Goal: Transaction & Acquisition: Obtain resource

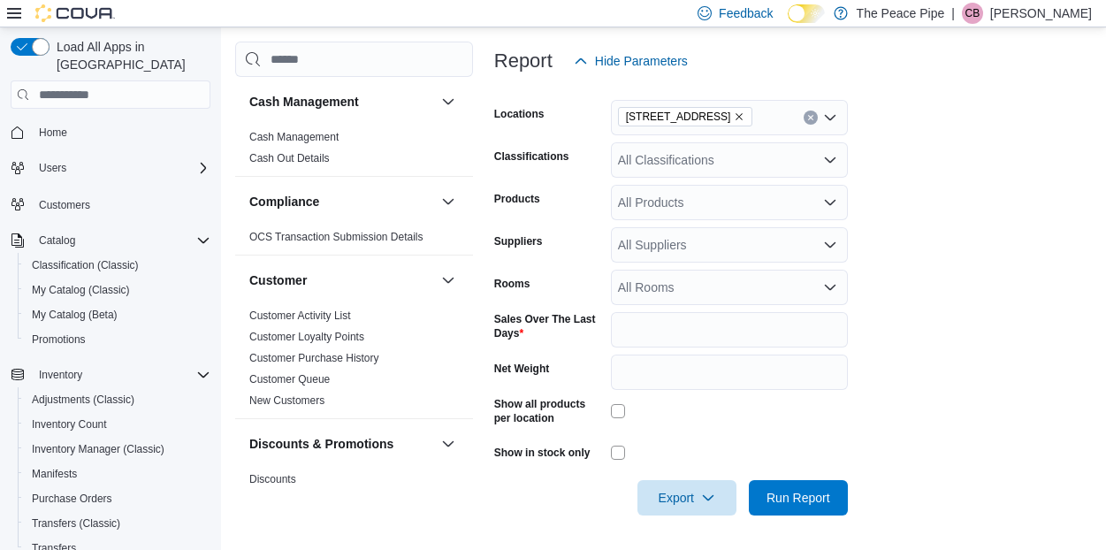
scroll to position [469, 0]
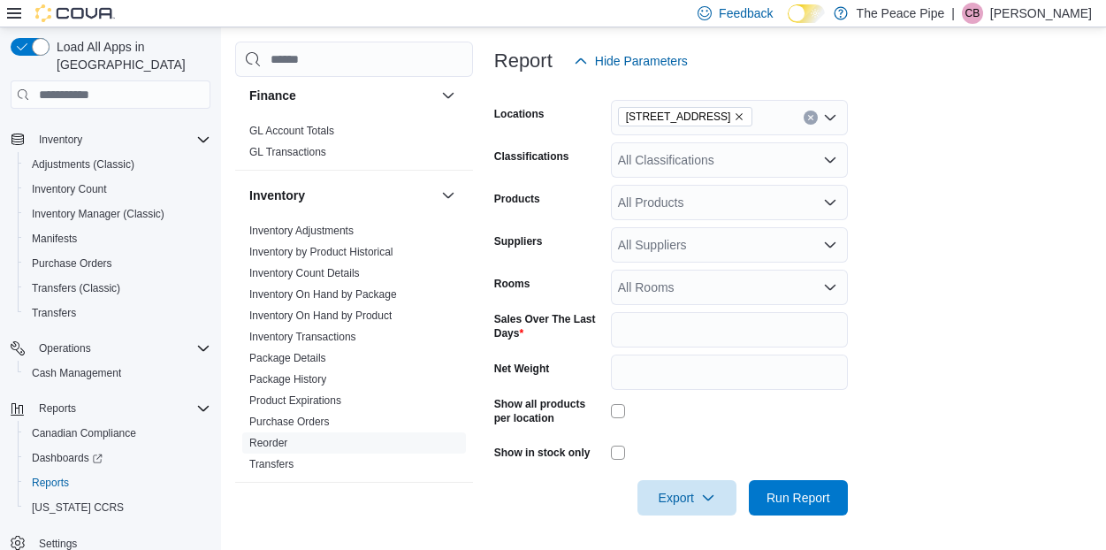
click at [736, 115] on icon "Remove 31 Celina St from selection in this group" at bounding box center [739, 116] width 7 height 7
click at [896, 83] on div at bounding box center [793, 89] width 598 height 21
click at [796, 248] on div "All Suppliers" at bounding box center [729, 244] width 237 height 35
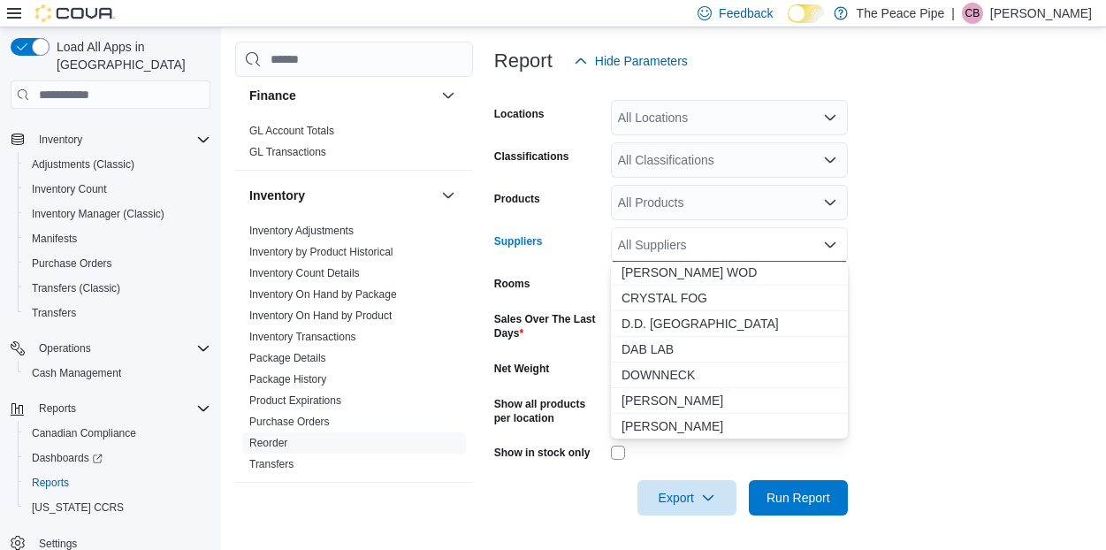
click at [648, 248] on div "All Suppliers Combo box. Selected. Combo box input. All Suppliers. Type some te…" at bounding box center [729, 244] width 237 height 35
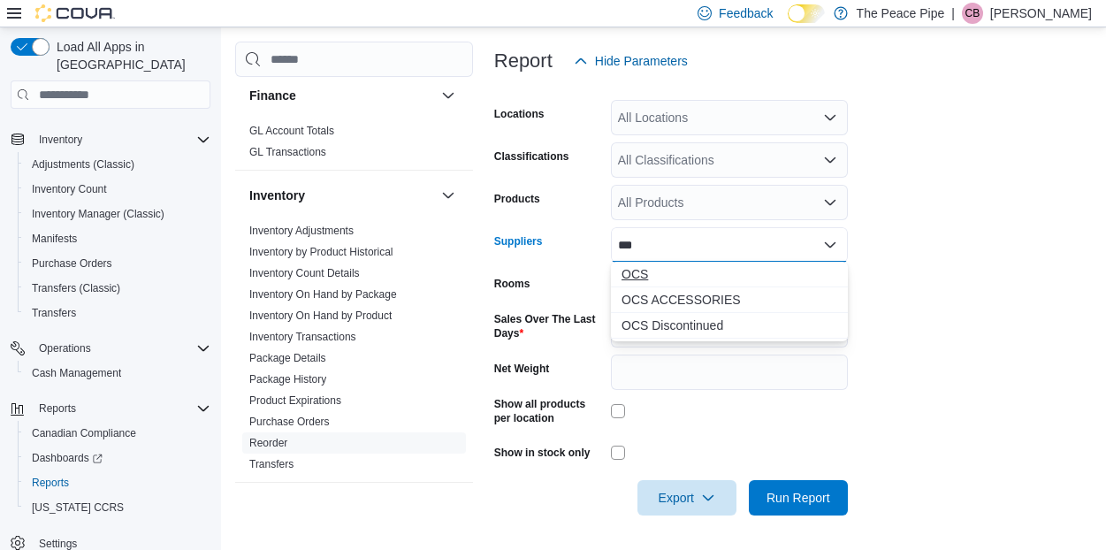
type input "***"
click at [648, 278] on span "B.C. CREATIONS" at bounding box center [730, 274] width 216 height 18
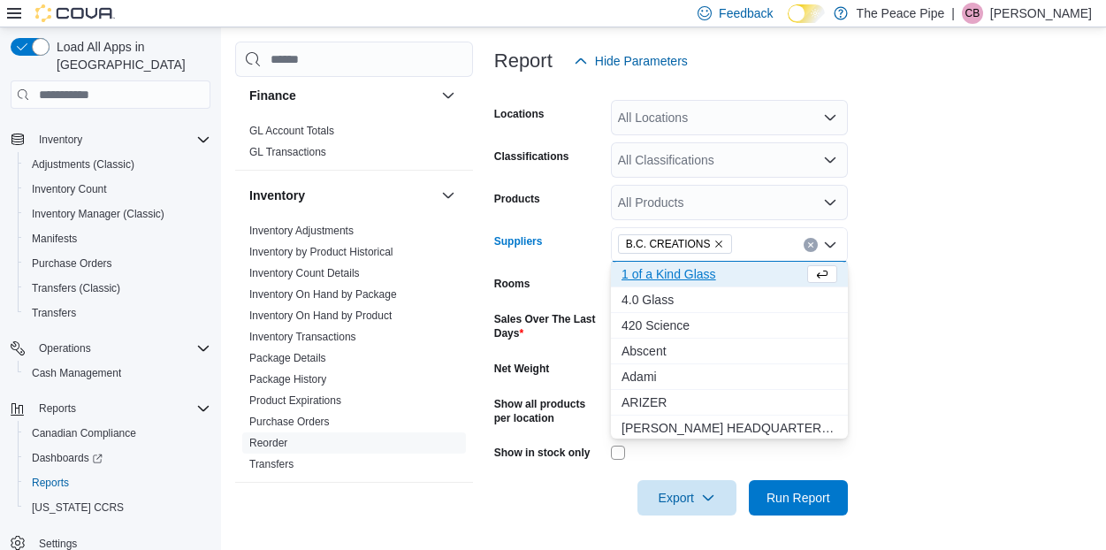
click at [710, 244] on span "B.C. CREATIONS" at bounding box center [668, 244] width 85 height 18
click at [715, 244] on icon "Remove B.C. CREATIONS from selection in this group" at bounding box center [718, 244] width 11 height 11
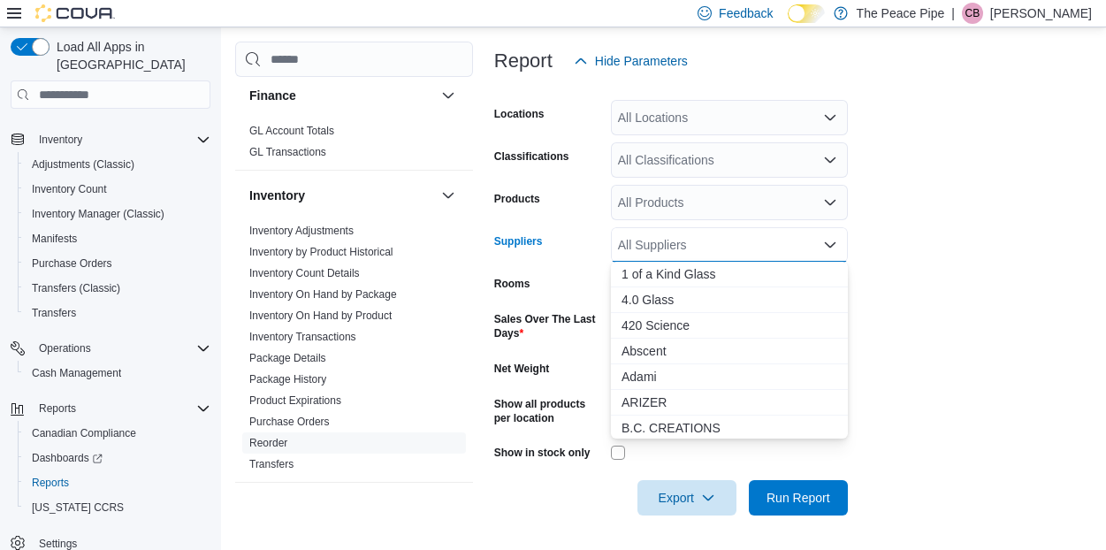
click at [694, 242] on div "All Suppliers" at bounding box center [729, 244] width 237 height 35
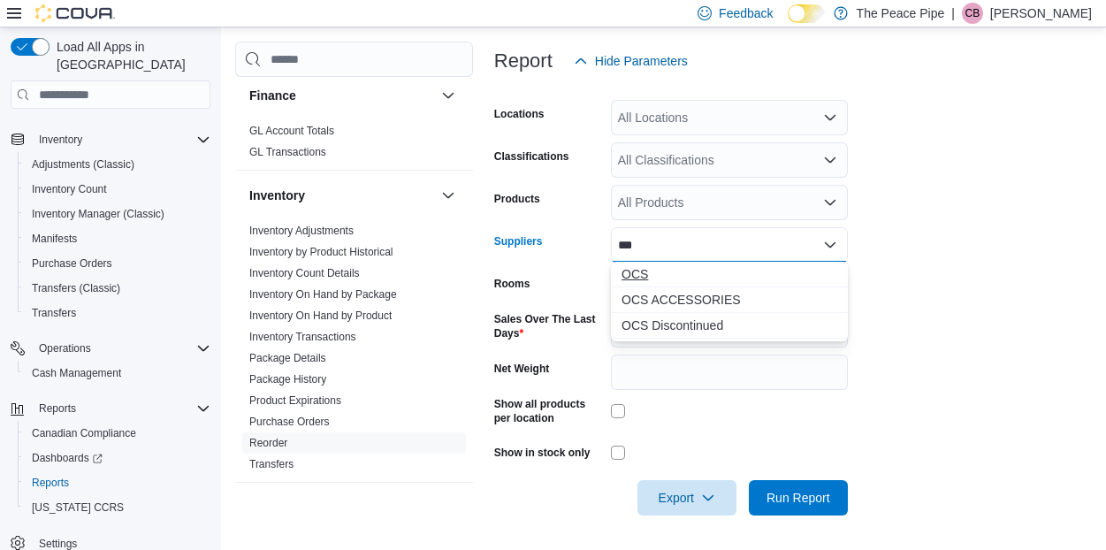
type input "***"
click at [647, 280] on span "B.C. CREATIONS" at bounding box center [730, 274] width 216 height 18
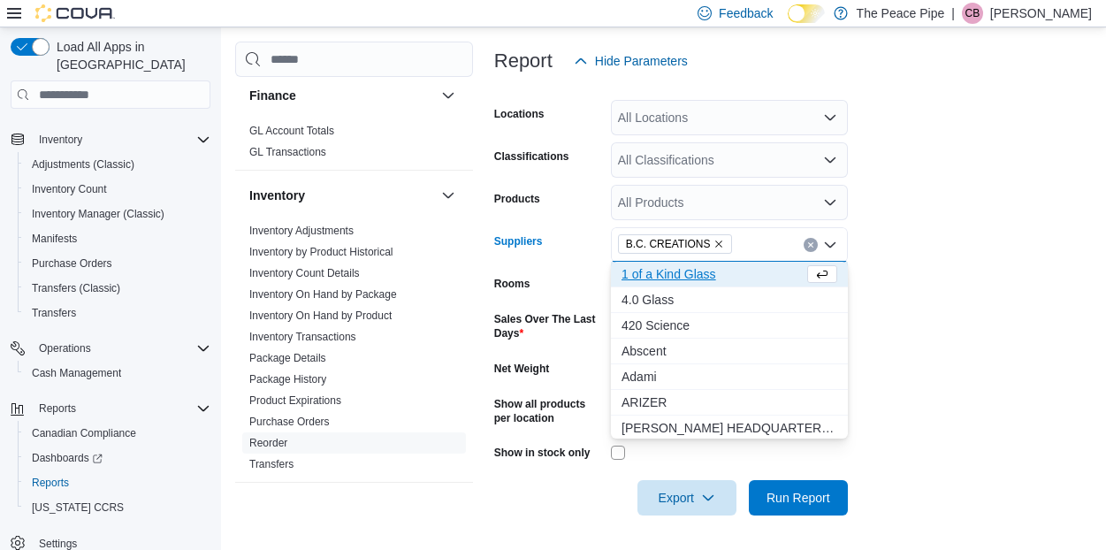
click at [721, 243] on icon "Remove B.C. CREATIONS from selection in this group" at bounding box center [718, 244] width 11 height 11
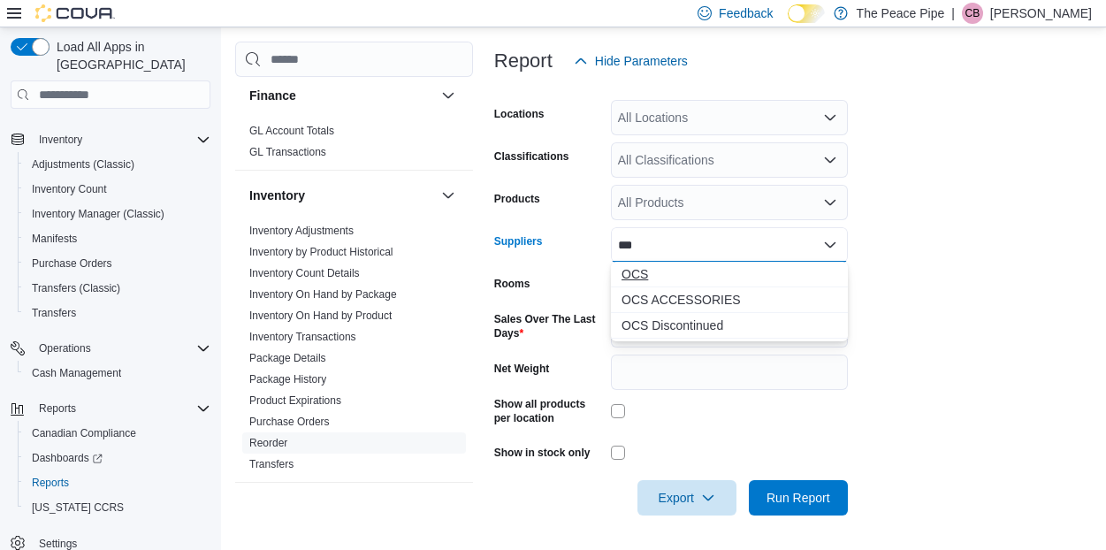
type input "***"
click at [642, 272] on span "OCS" at bounding box center [730, 274] width 216 height 18
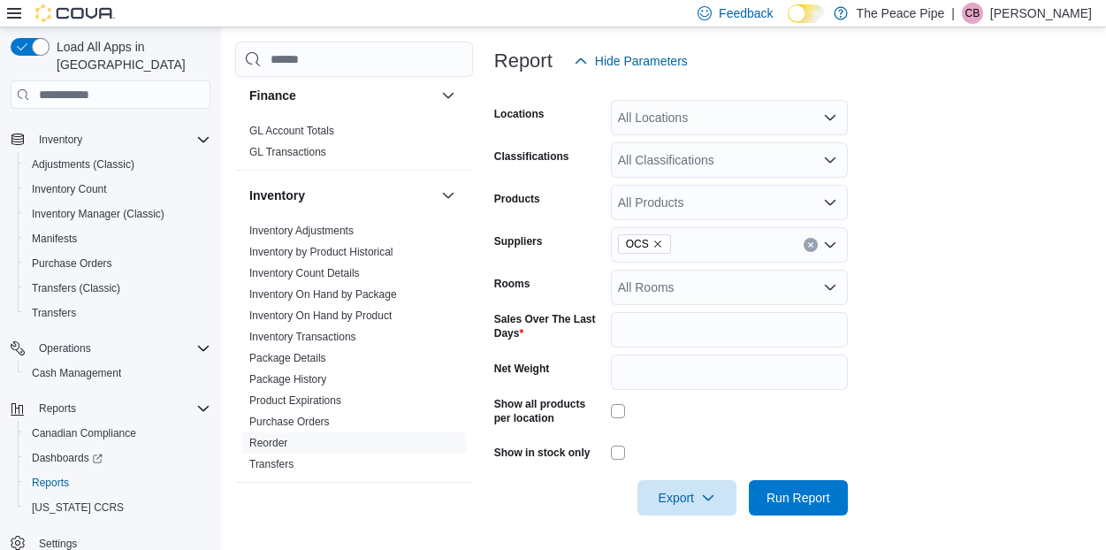
click at [895, 263] on form "Locations All Locations Classifications All Classifications Products All Produc…" at bounding box center [793, 297] width 598 height 437
click at [688, 489] on span "Export" at bounding box center [687, 496] width 78 height 35
click at [692, 403] on button "Export to Excel" at bounding box center [689, 390] width 101 height 35
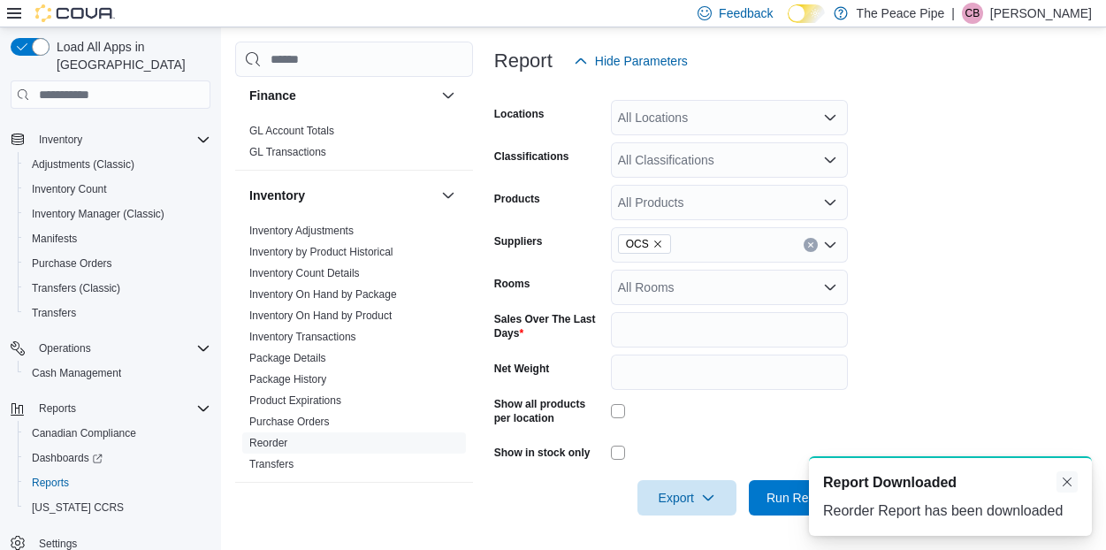
click at [1060, 488] on button "Dismiss toast" at bounding box center [1067, 481] width 21 height 21
